Goal: Find specific page/section: Find specific page/section

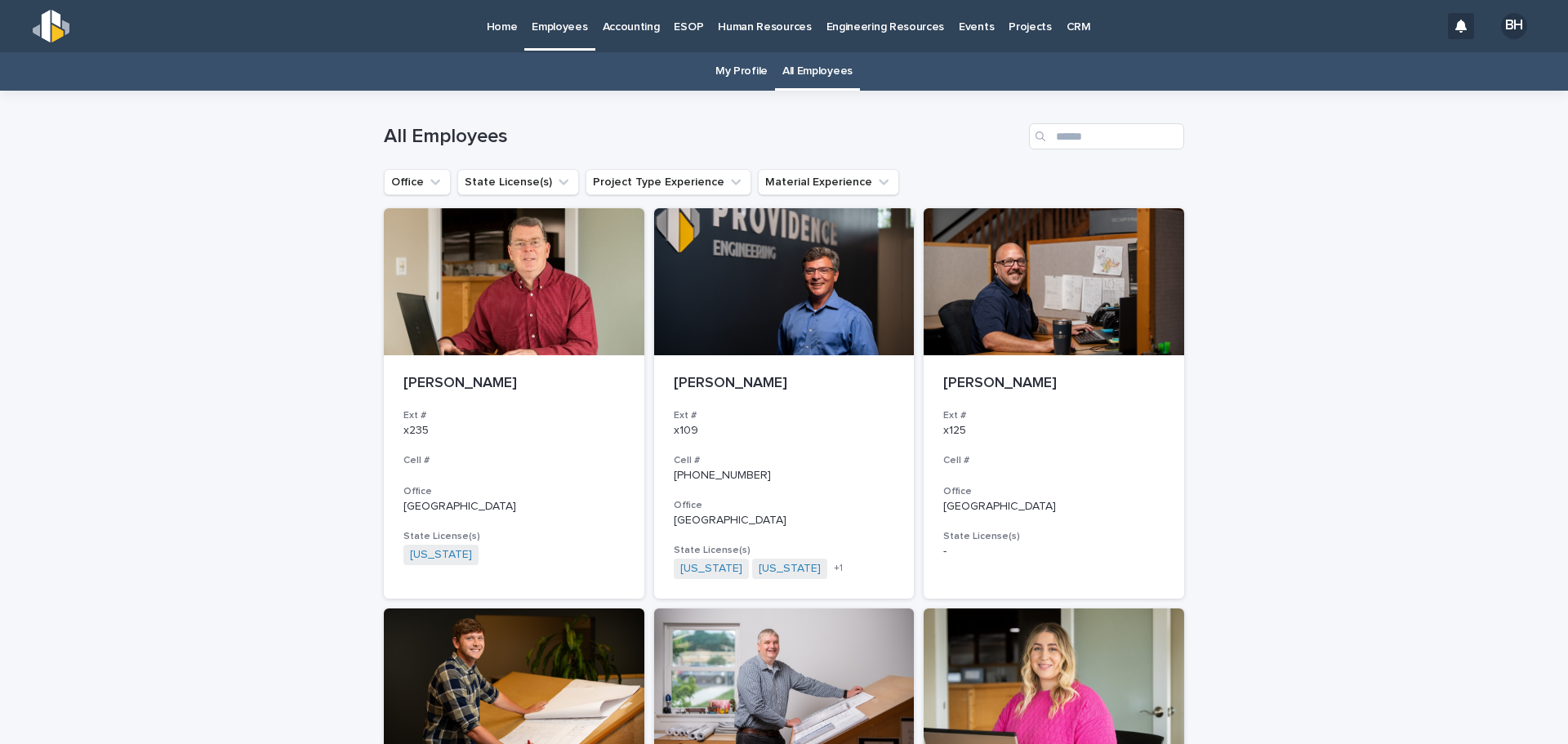
click at [745, 29] on p "Human Resources" at bounding box center [764, 17] width 93 height 34
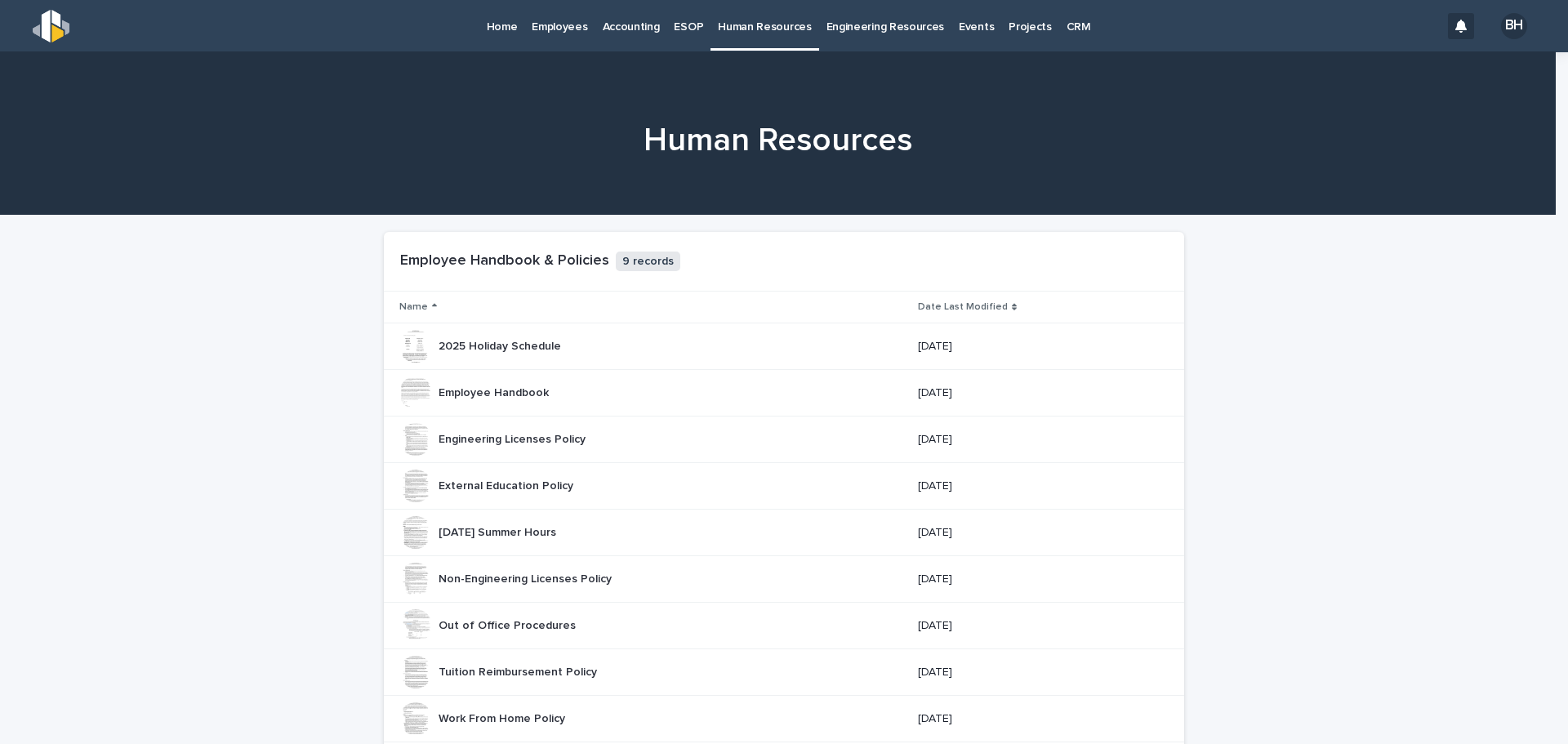
click at [1501, 30] on div "BH" at bounding box center [1514, 26] width 26 height 26
click at [510, 30] on div at bounding box center [784, 26] width 1568 height 52
click at [502, 23] on p "Home" at bounding box center [502, 17] width 31 height 34
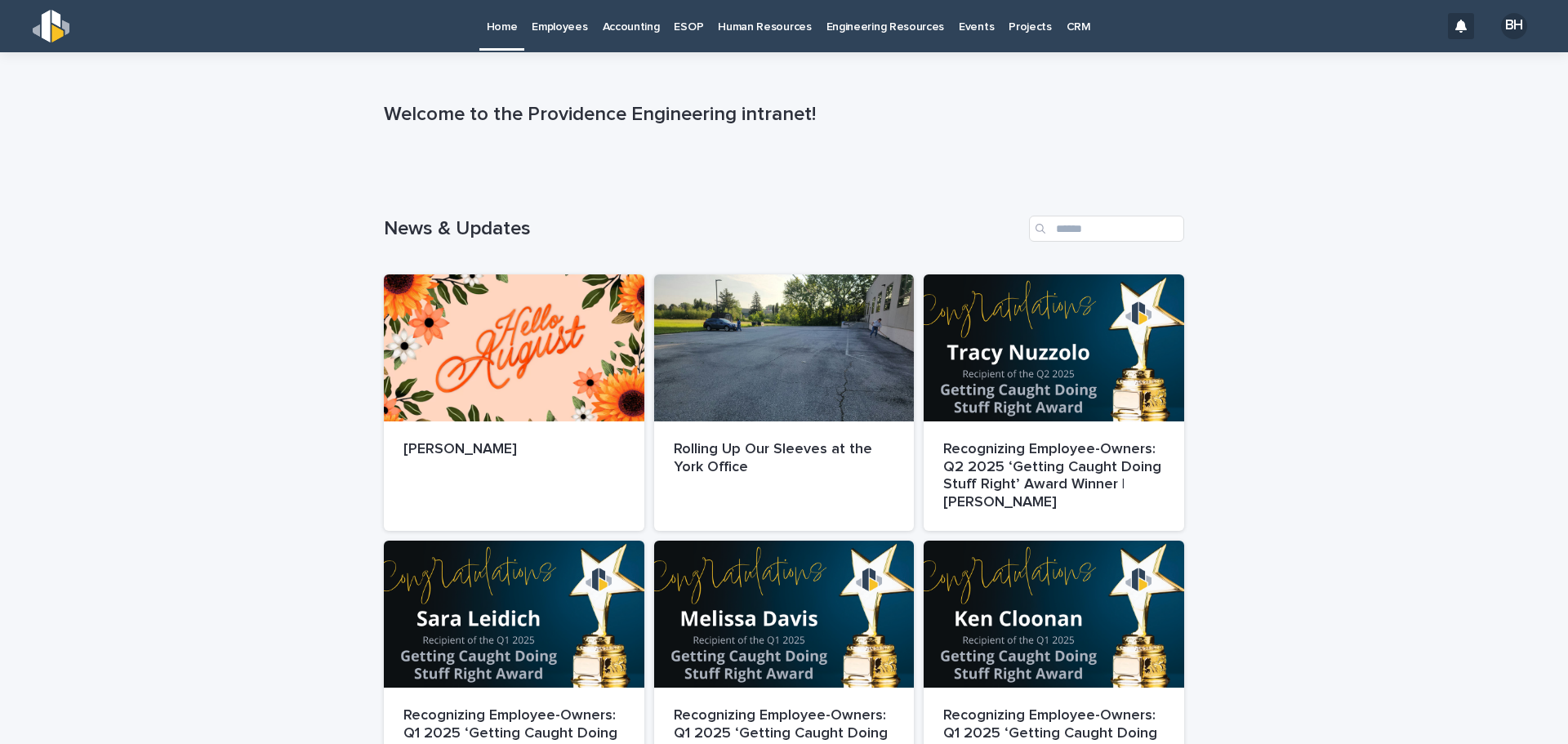
click at [555, 20] on p "Employees" at bounding box center [560, 17] width 56 height 34
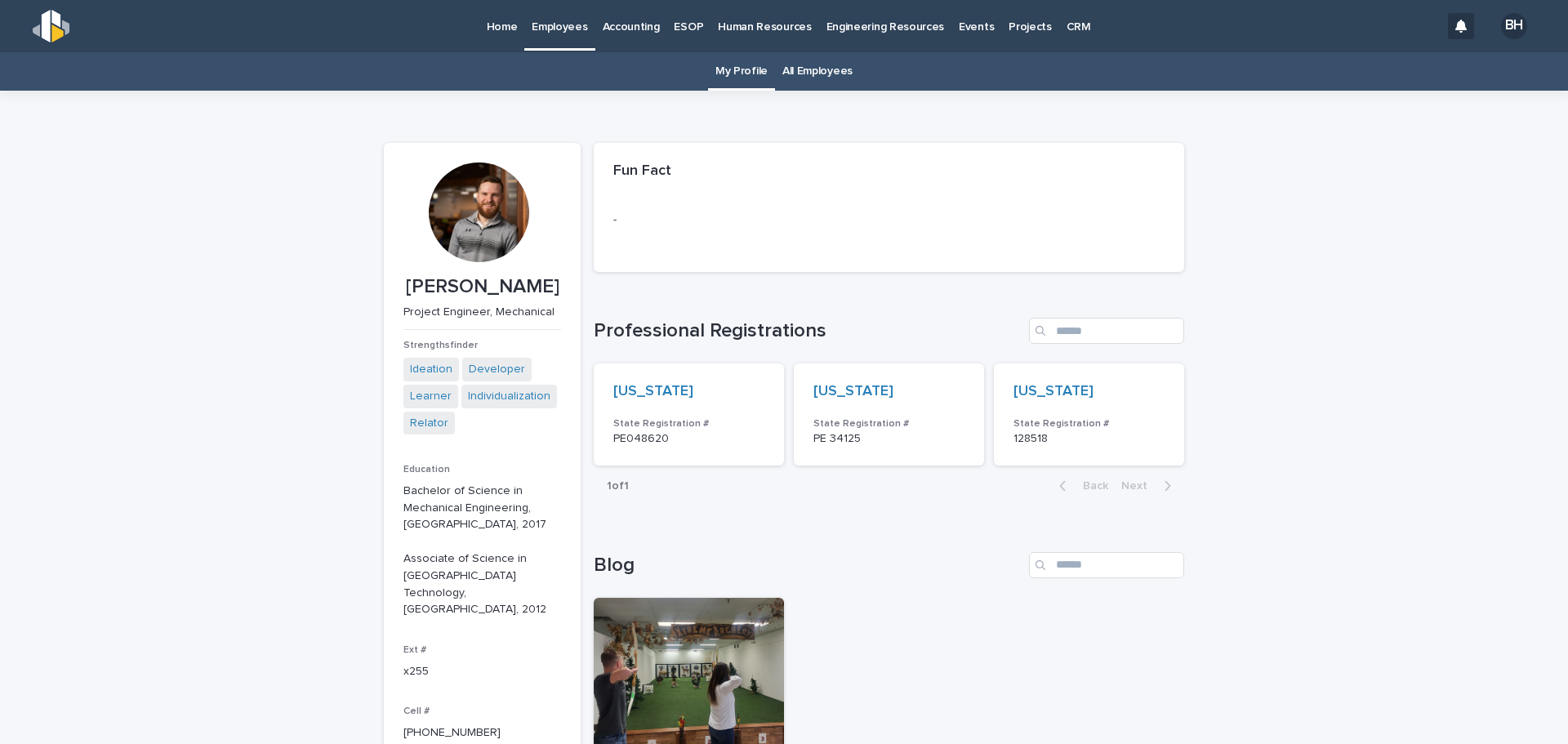
click at [767, 25] on p "Human Resources" at bounding box center [764, 17] width 93 height 34
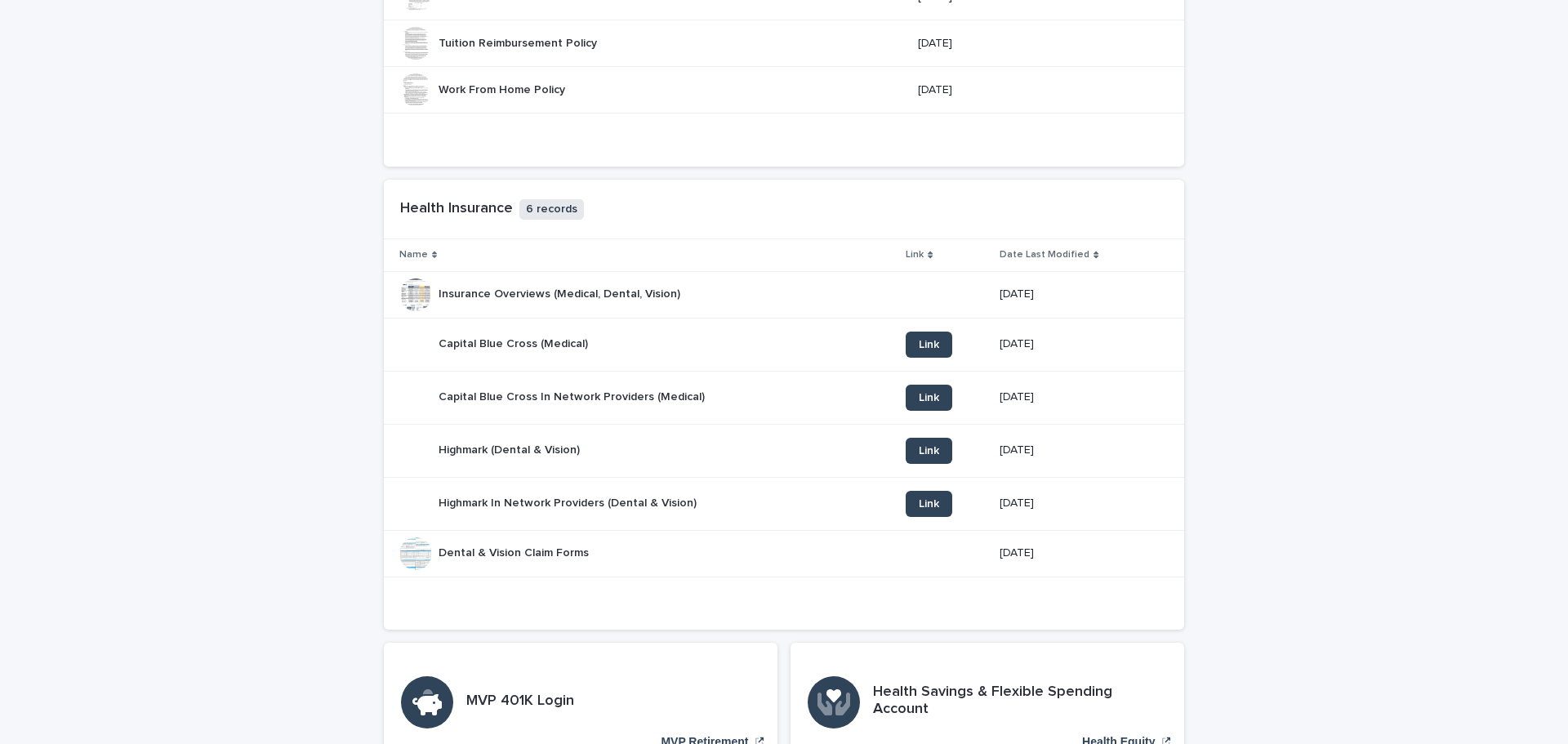
scroll to position [654, 0]
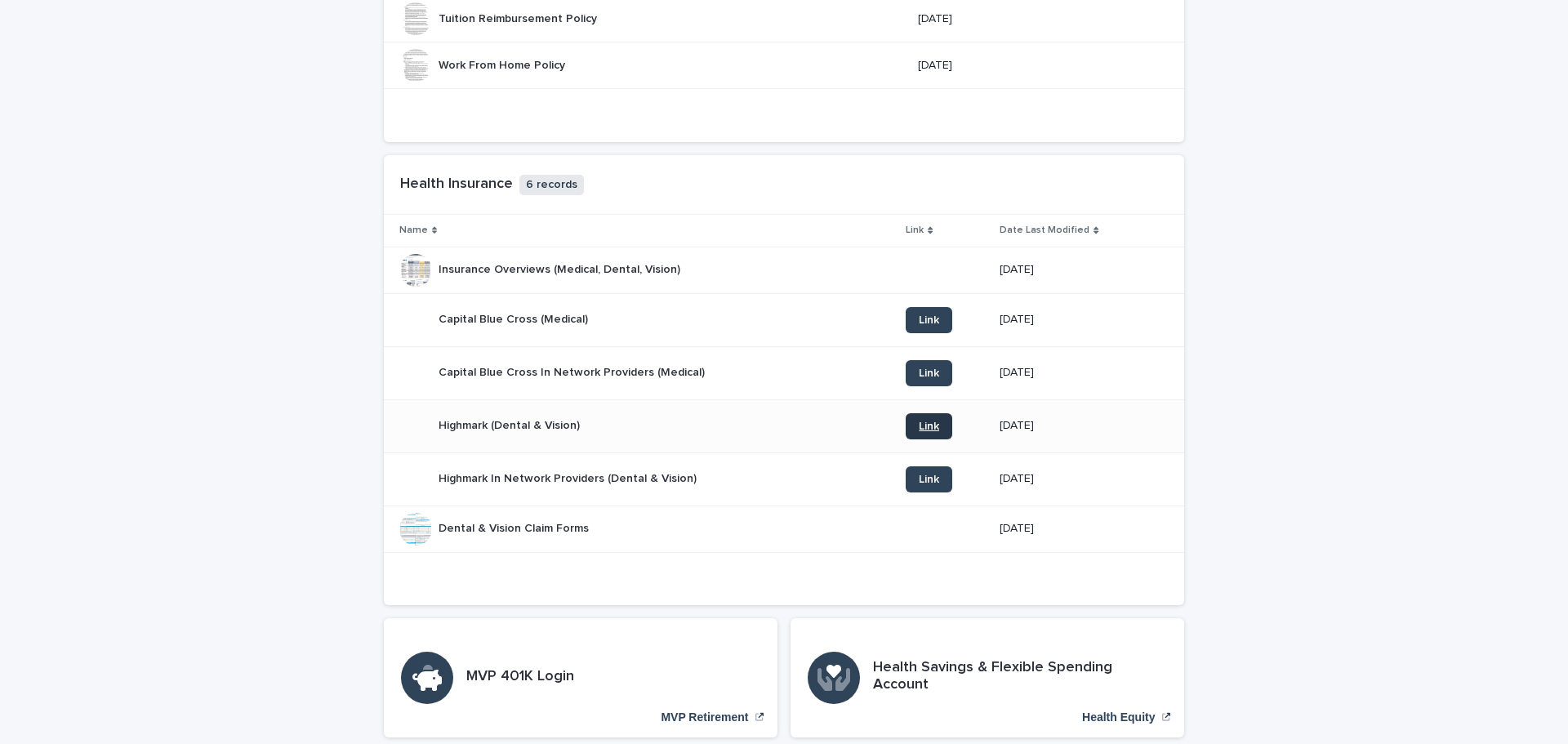
click at [926, 432] on link "Link" at bounding box center [929, 426] width 47 height 26
